Goal: Task Accomplishment & Management: Use online tool/utility

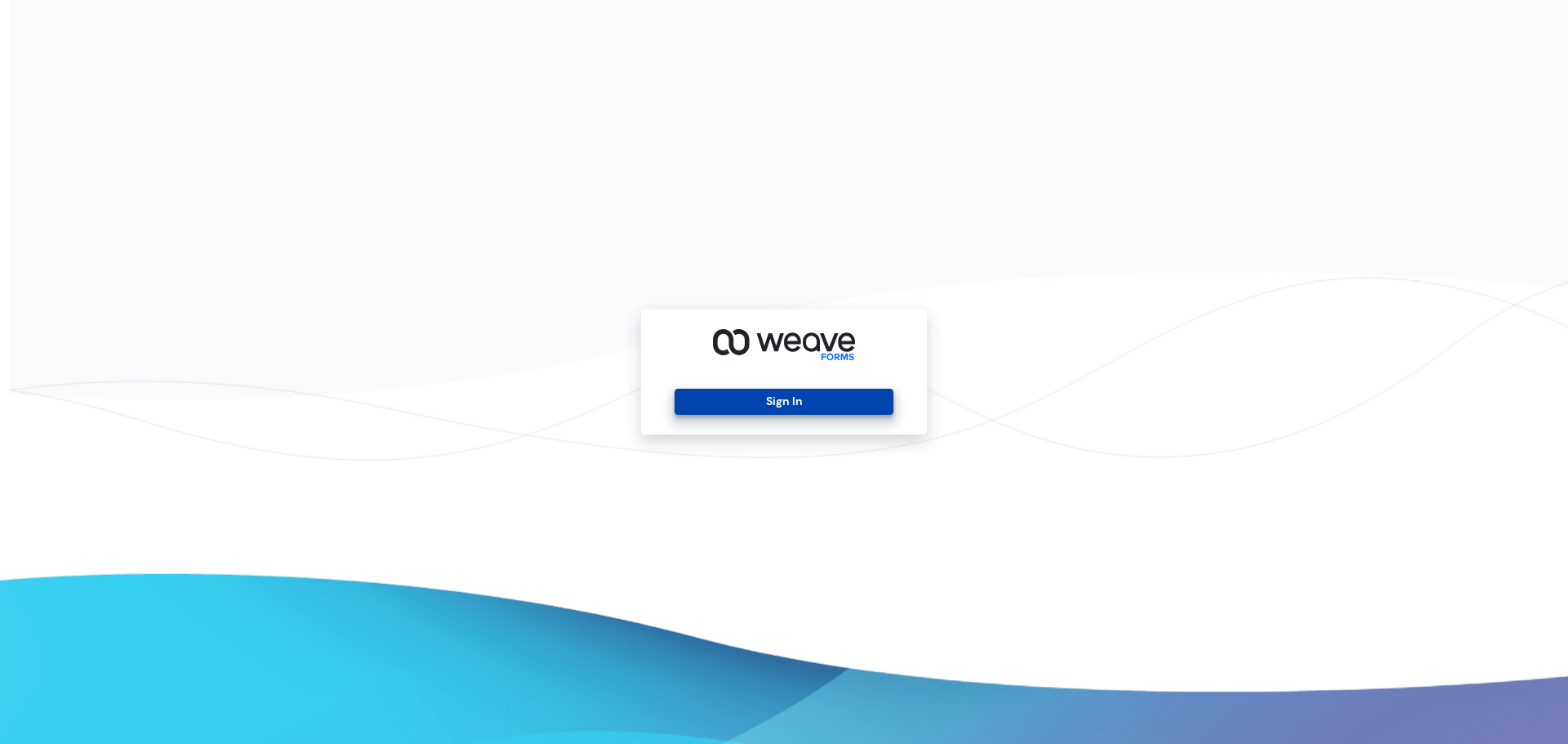
click at [753, 405] on button "Sign In" at bounding box center [784, 402] width 218 height 26
